Goal: Task Accomplishment & Management: Use online tool/utility

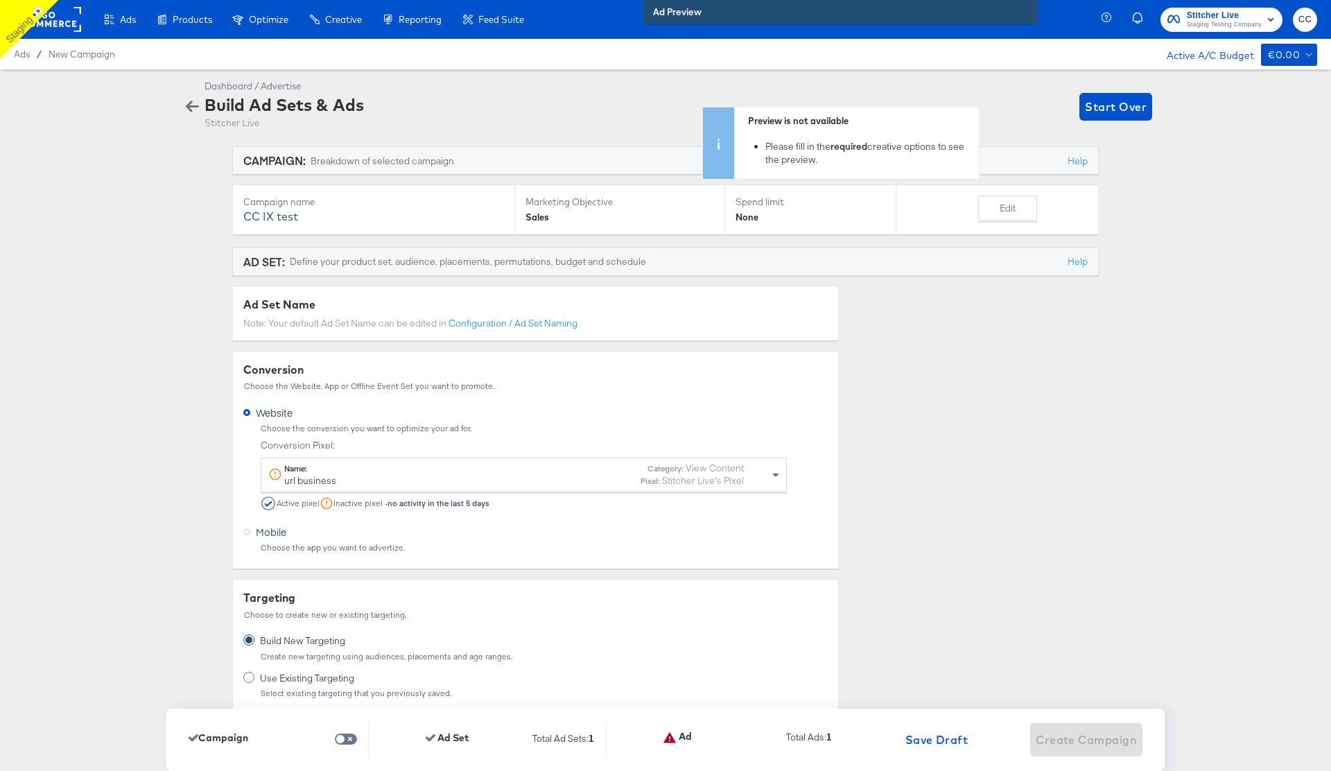
scroll to position [4186, 0]
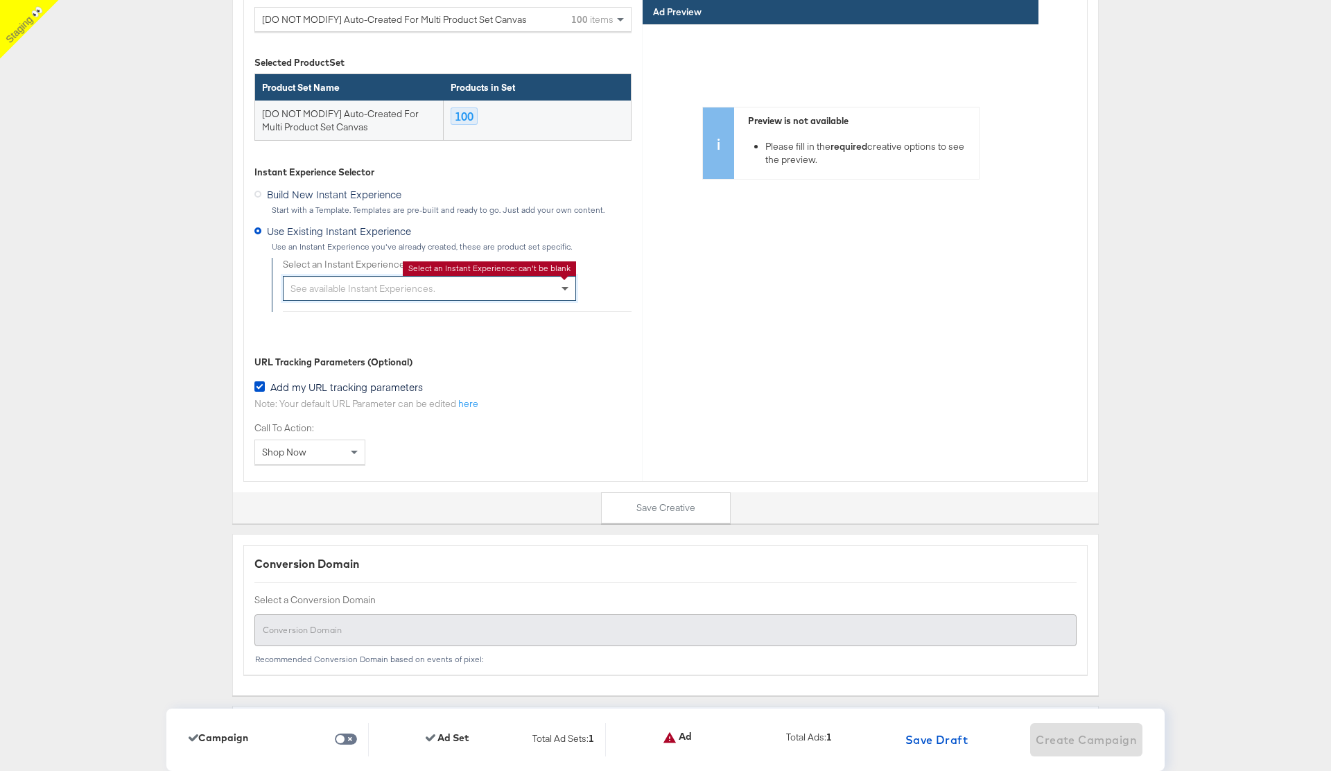
click at [547, 291] on div "See available Instant Experiences." at bounding box center [429, 288] width 292 height 24
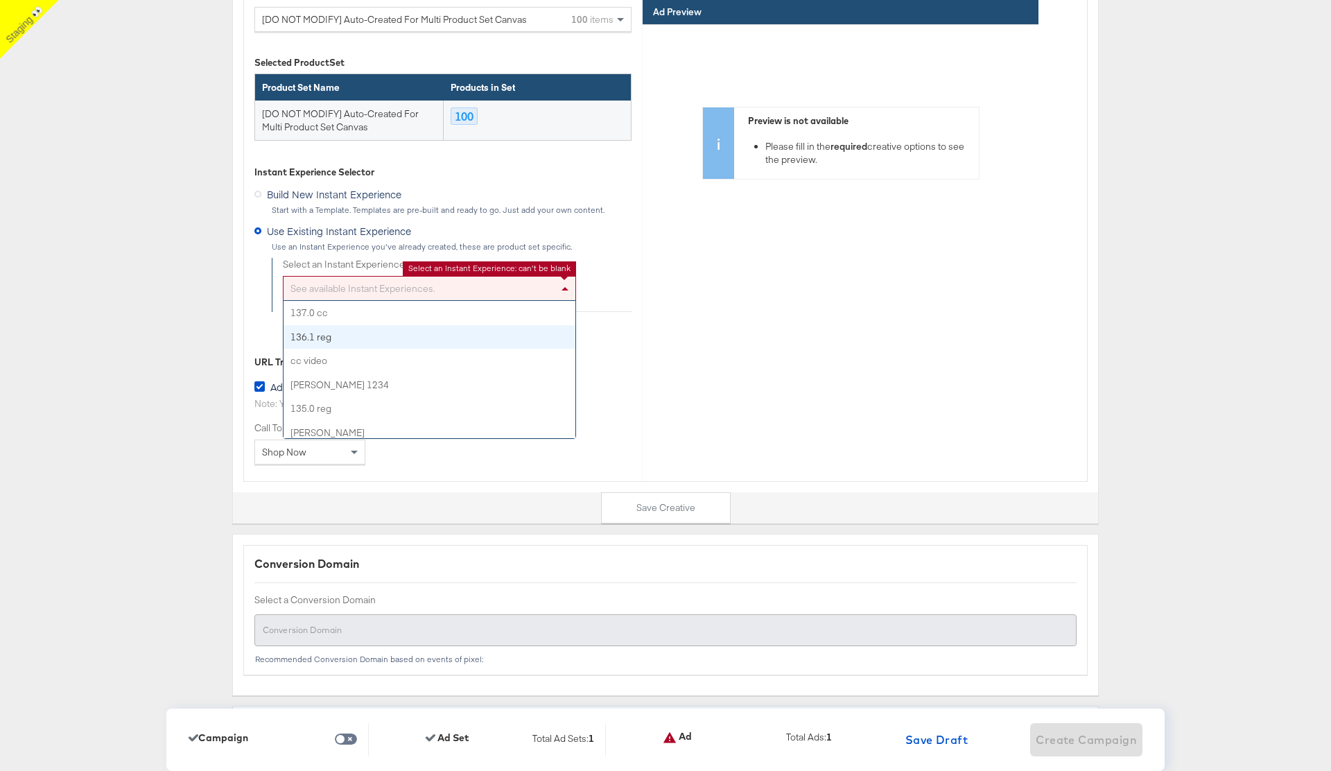
click at [565, 288] on span at bounding box center [564, 288] width 7 height 3
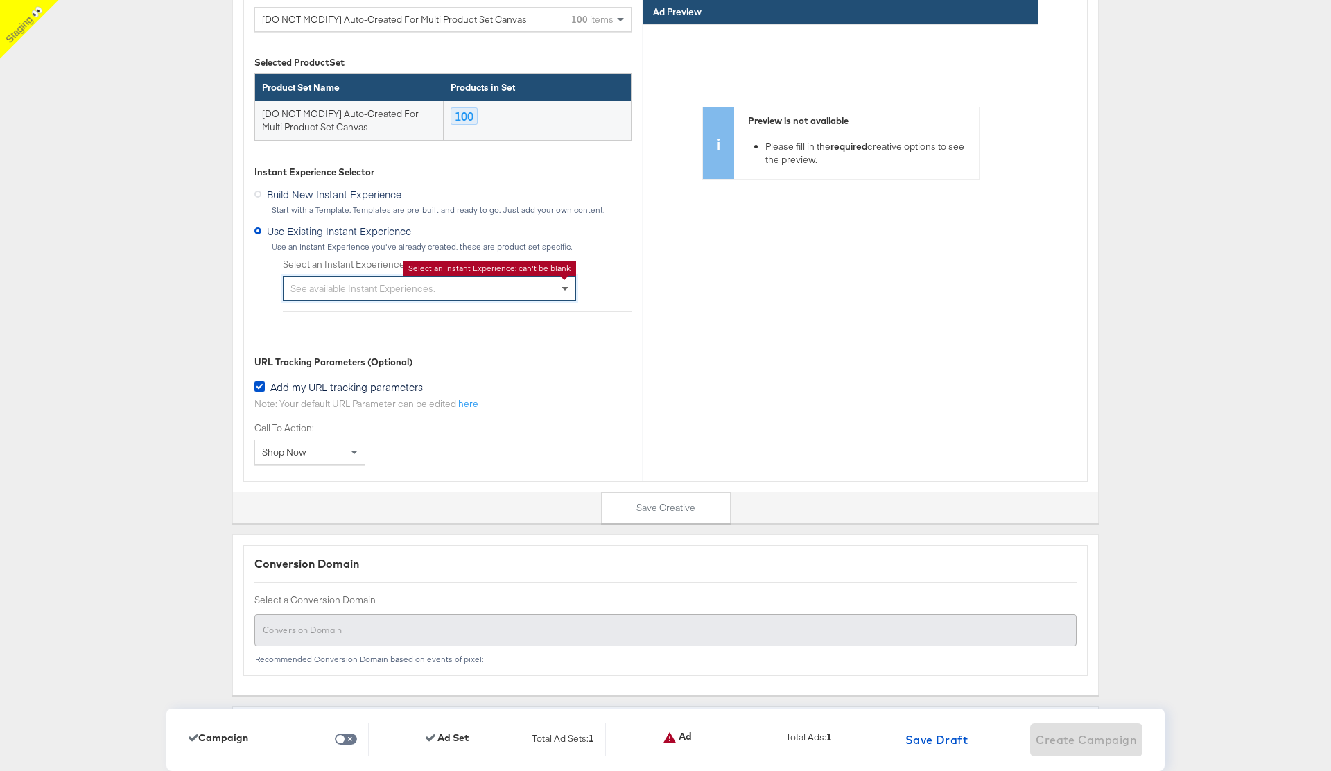
click at [565, 288] on span at bounding box center [564, 289] width 7 height 5
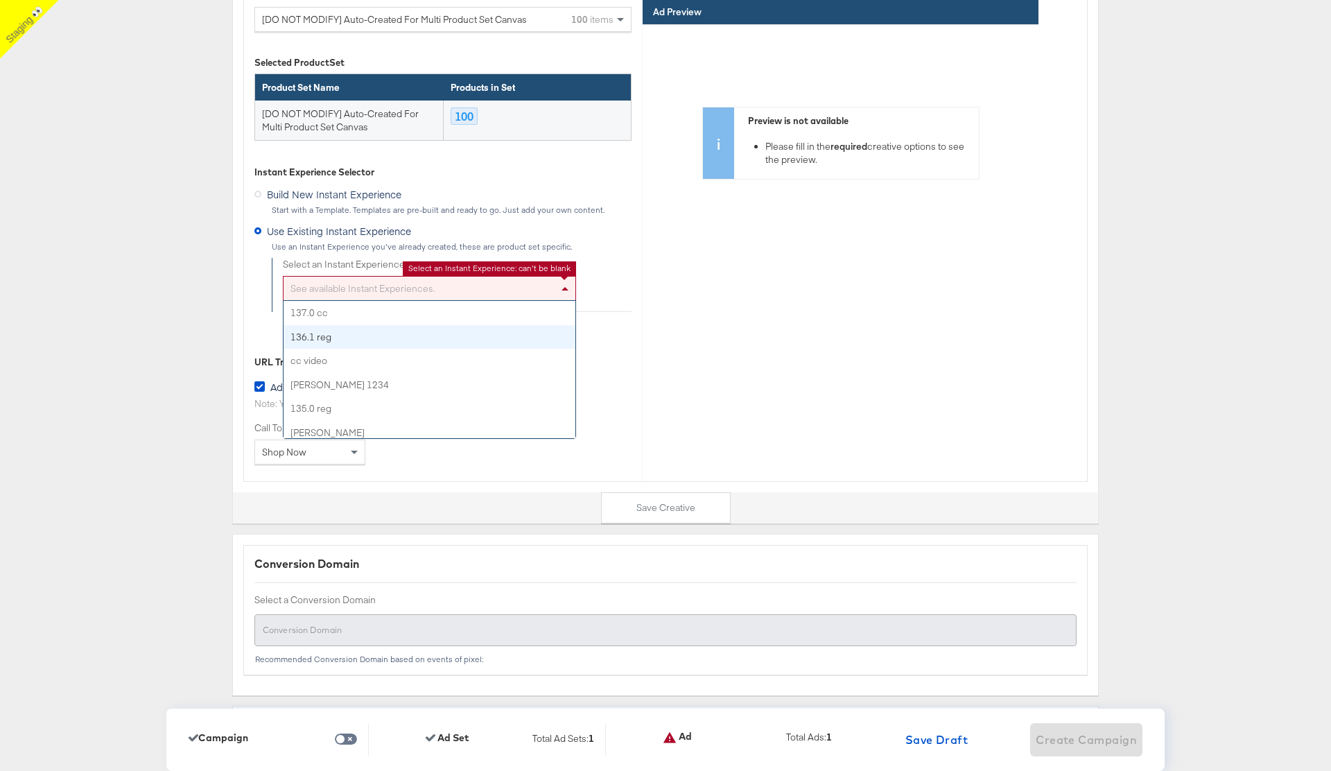
scroll to position [24, 0]
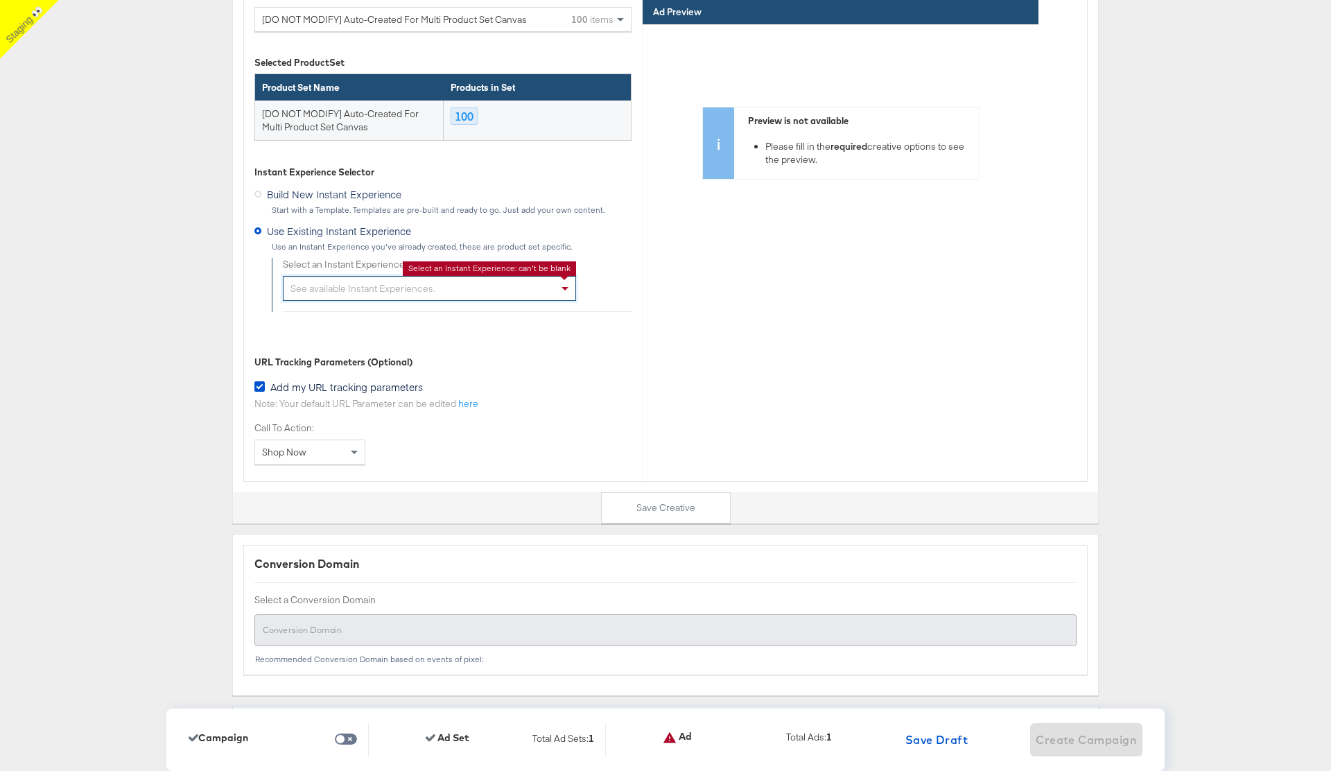
click at [258, 193] on icon at bounding box center [257, 194] width 7 height 7
click at [0, 0] on input "Build New Instant Experience" at bounding box center [0, 0] width 0 height 0
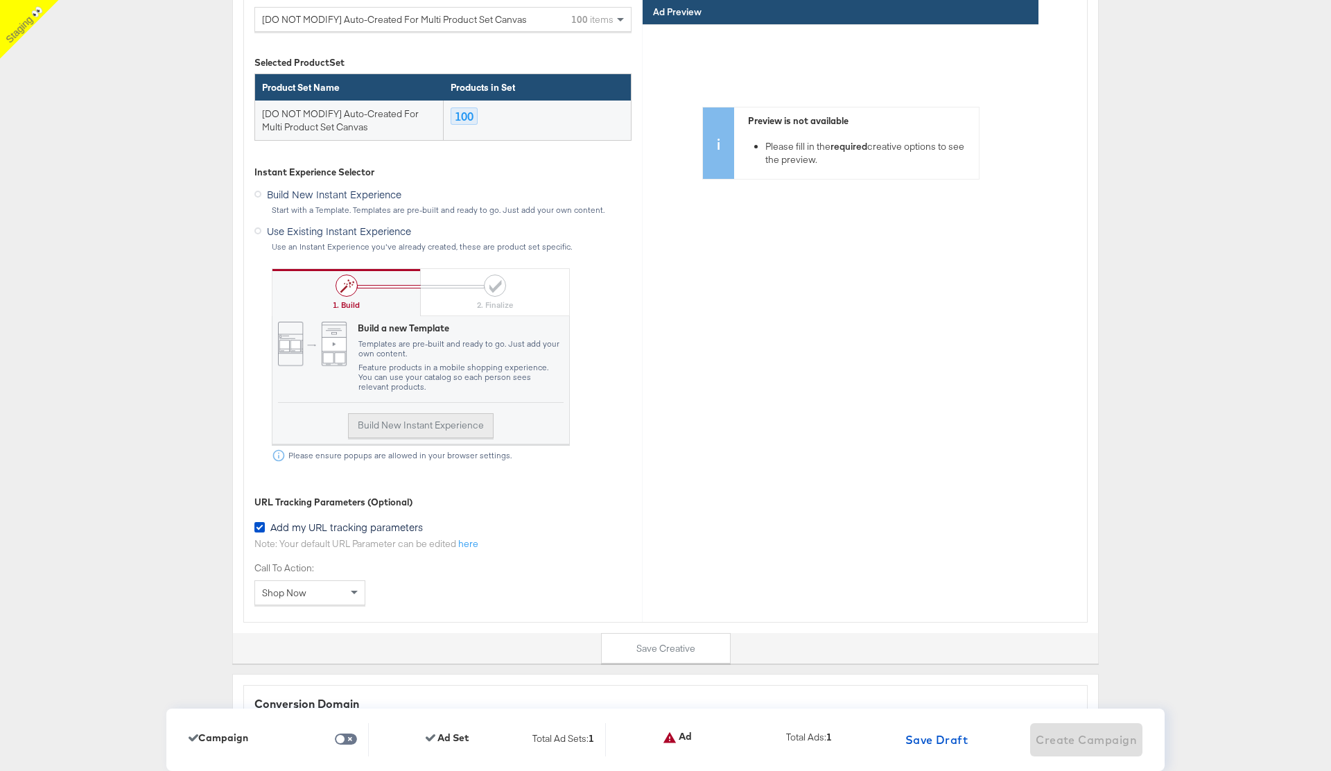
click at [421, 422] on button "Build New Instant Experience" at bounding box center [421, 425] width 146 height 25
click at [446, 425] on button "Build New Instant Experience" at bounding box center [421, 425] width 146 height 25
